Goal: Task Accomplishment & Management: Manage account settings

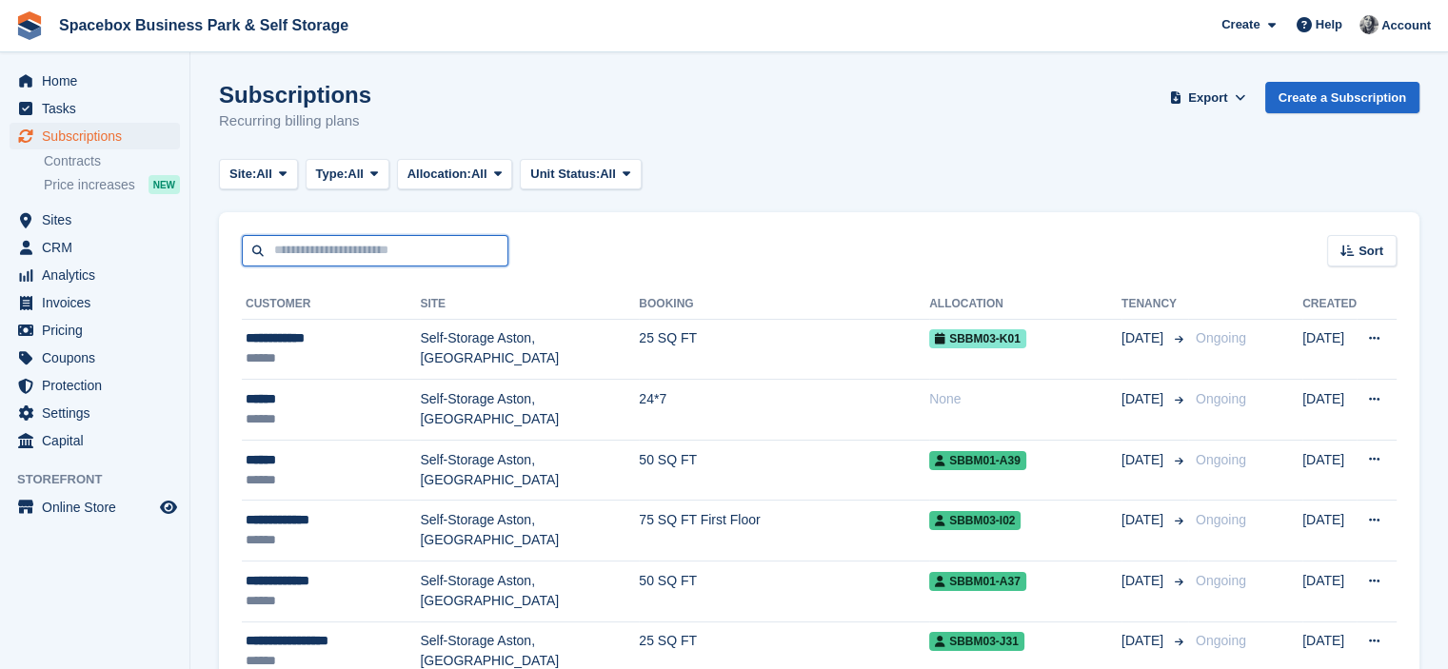
click at [385, 245] on input "text" at bounding box center [375, 250] width 267 height 31
type input "*"
type input "*******"
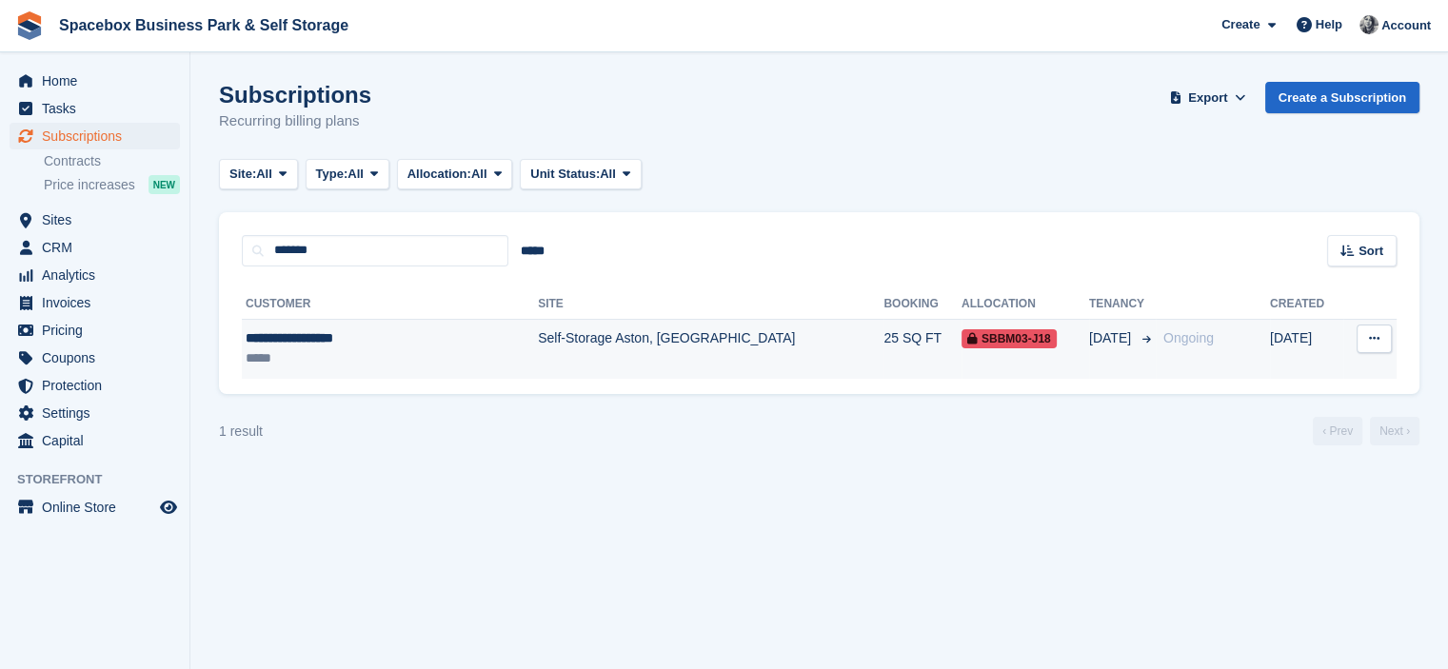
click at [425, 348] on div "*****" at bounding box center [354, 358] width 216 height 20
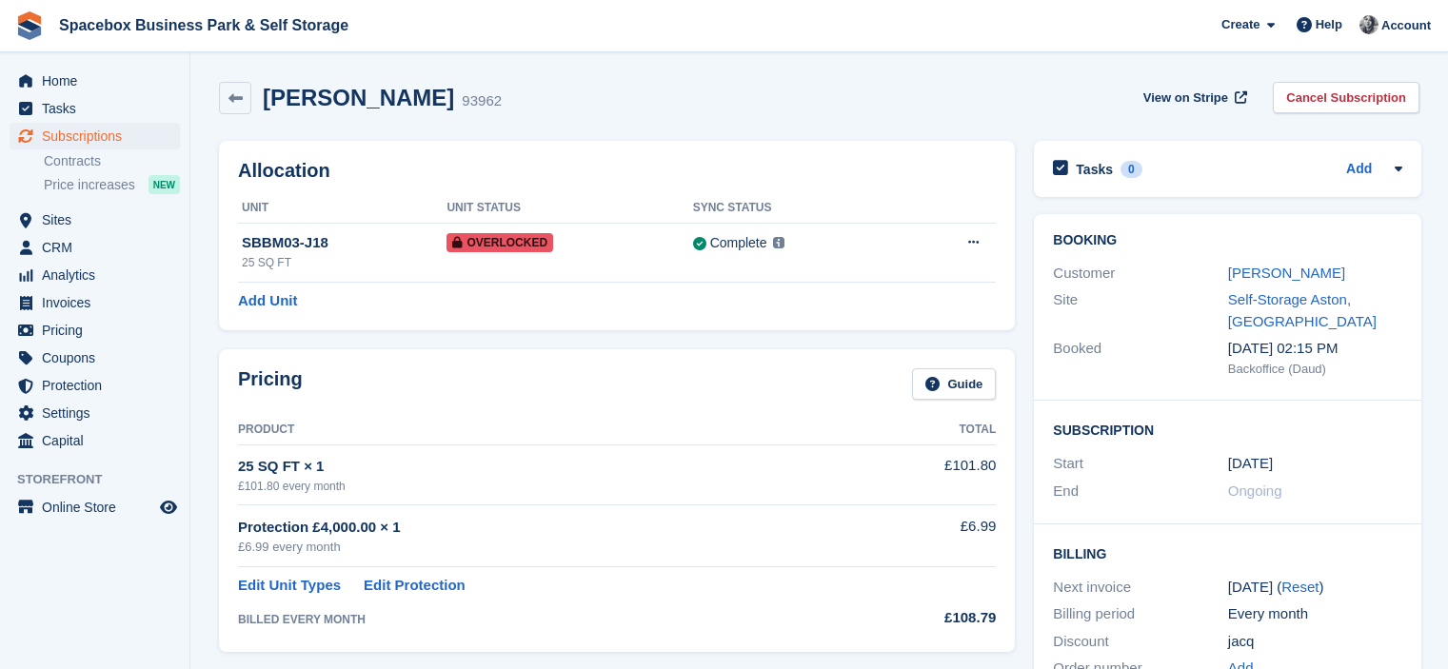
scroll to position [540, 0]
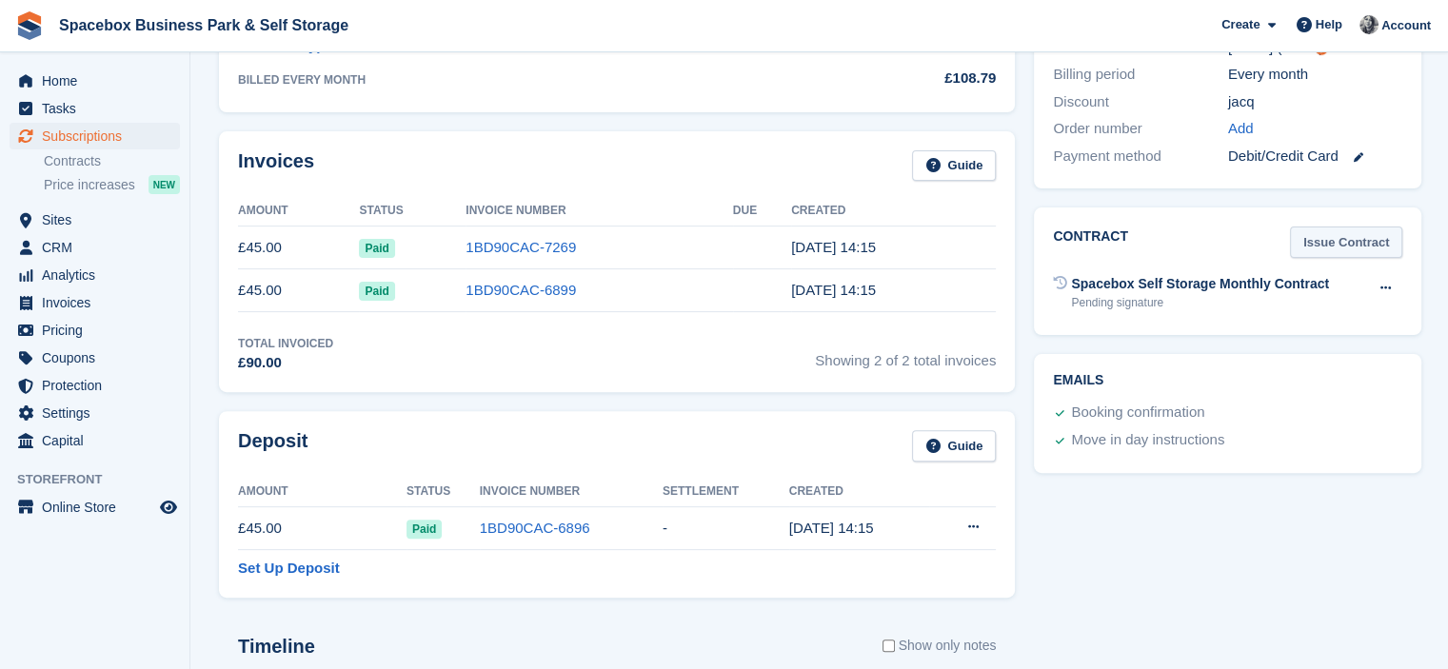
click at [1348, 245] on link "Issue Contract" at bounding box center [1346, 242] width 112 height 31
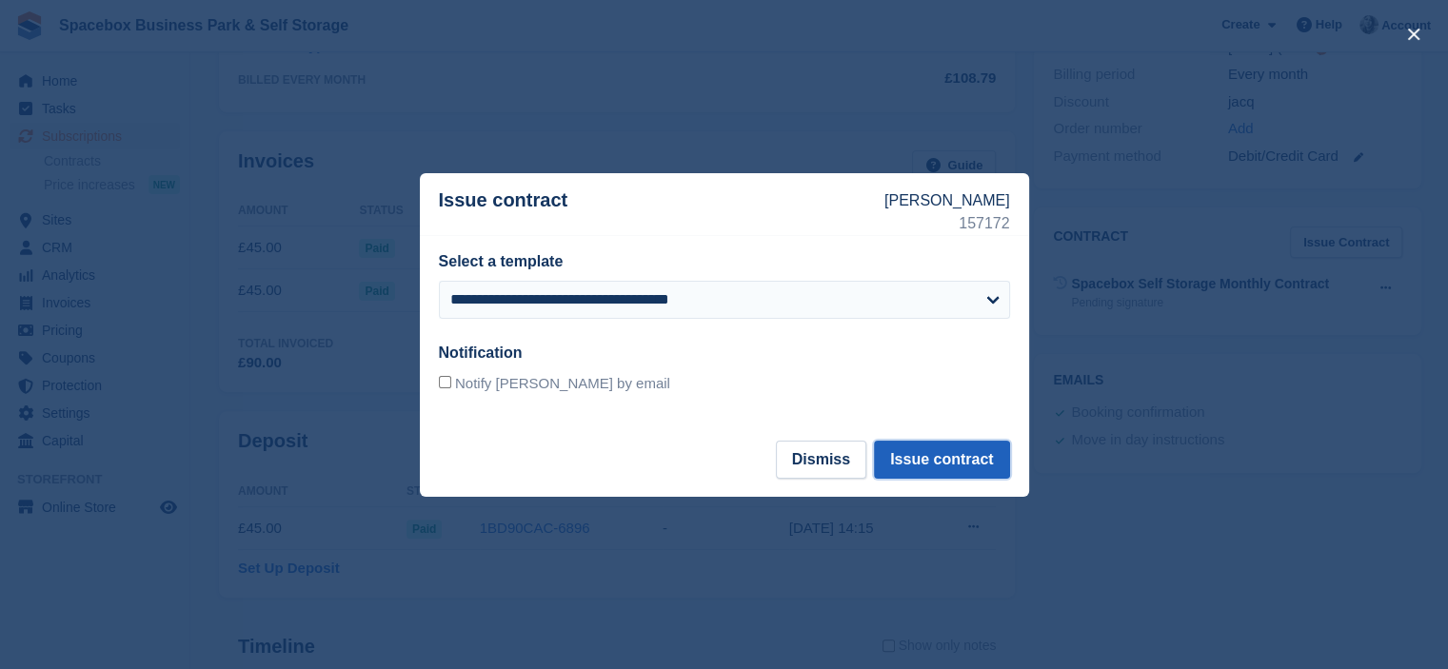
click at [972, 464] on button "Issue contract" at bounding box center [941, 460] width 135 height 38
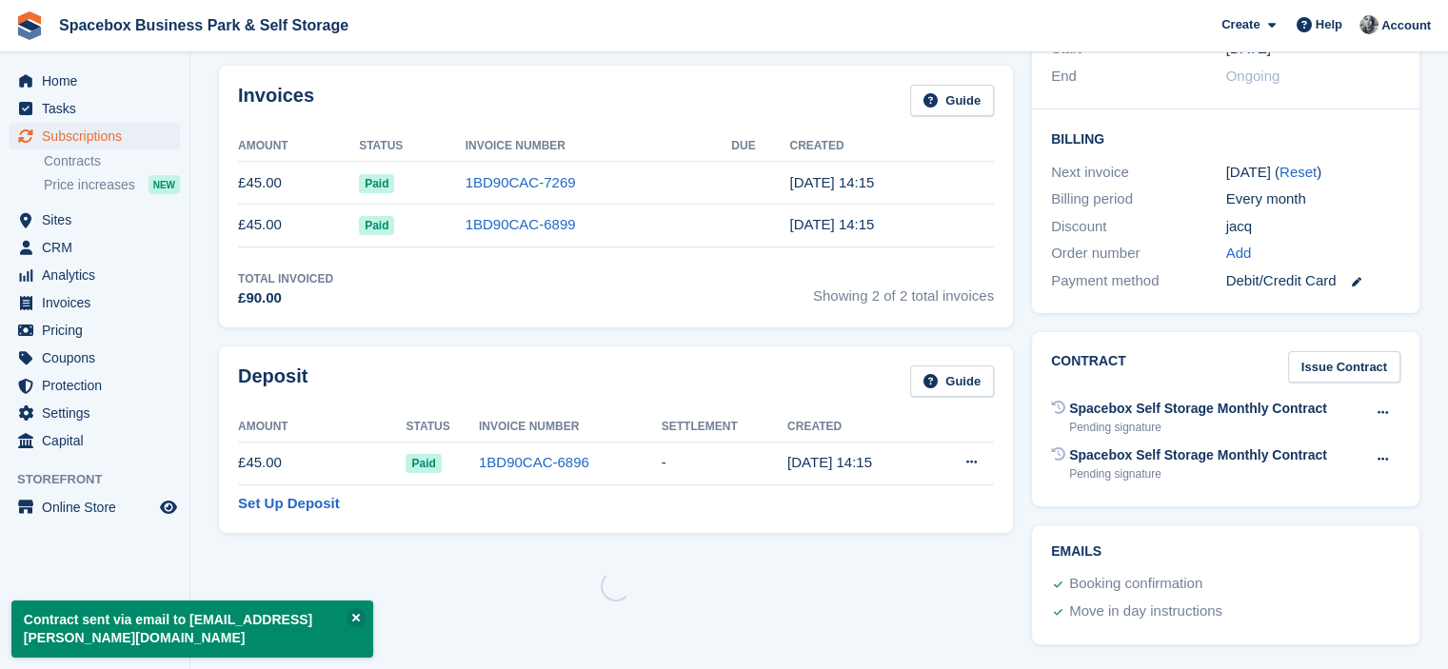
scroll to position [0, 0]
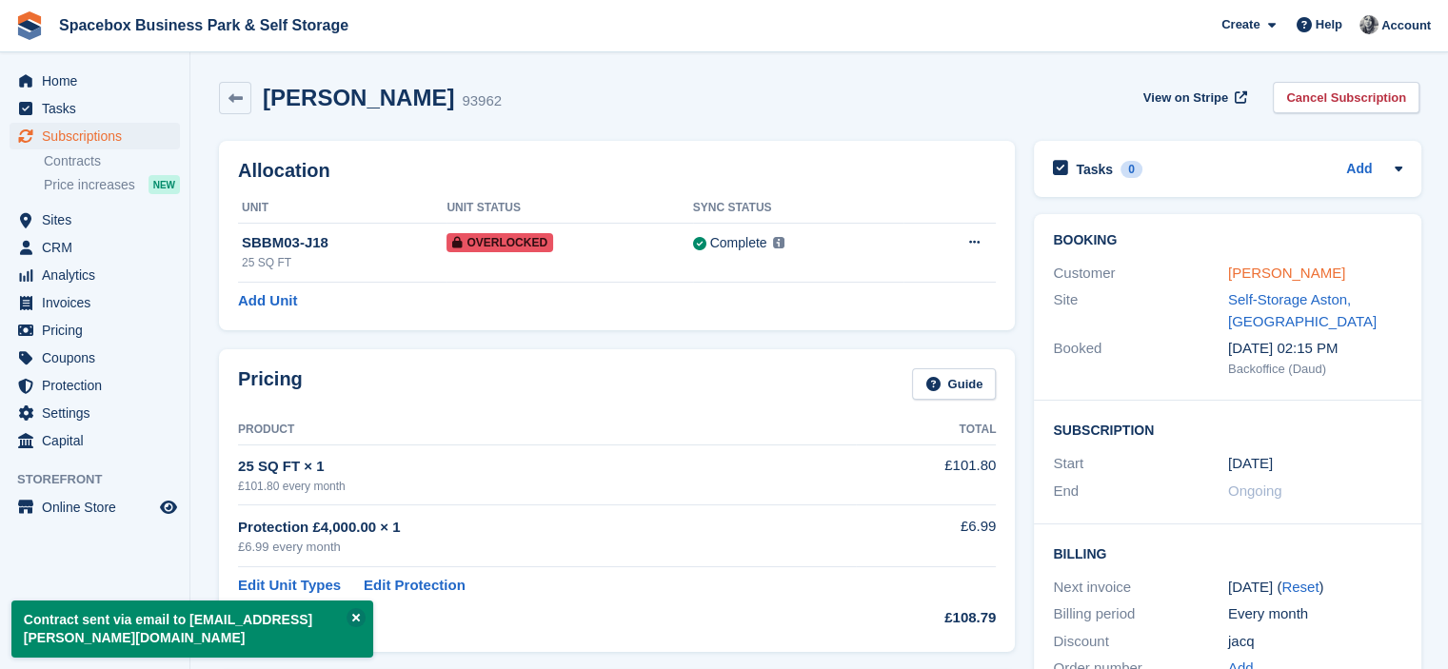
click at [1250, 271] on link "Jacqueline Kennedy" at bounding box center [1286, 273] width 117 height 16
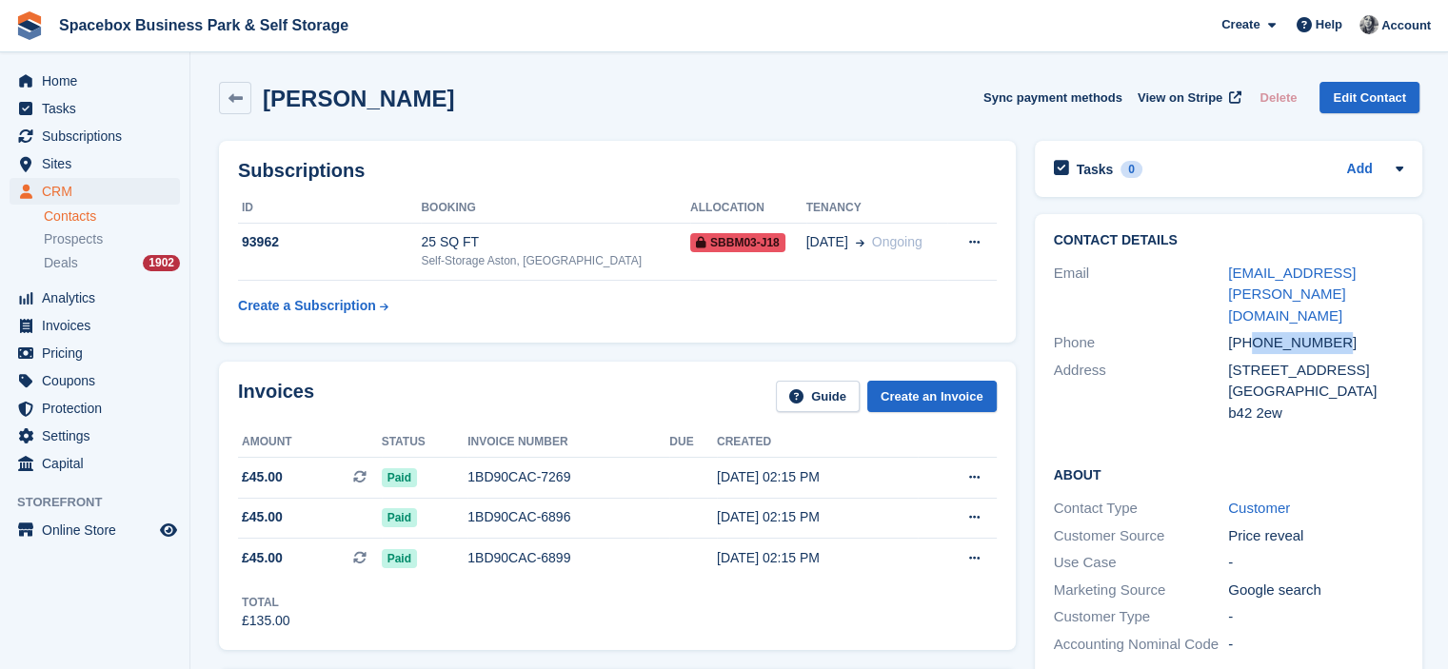
drag, startPoint x: 1249, startPoint y: 300, endPoint x: 1372, endPoint y: 305, distance: 122.9
click at [1372, 332] on div "+447919417759" at bounding box center [1315, 343] width 175 height 22
copy div "7919417759"
